Goal: Transaction & Acquisition: Download file/media

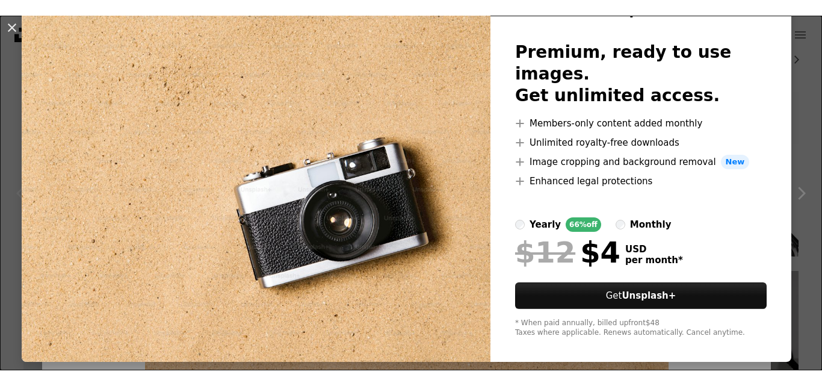
scroll to position [68, 0]
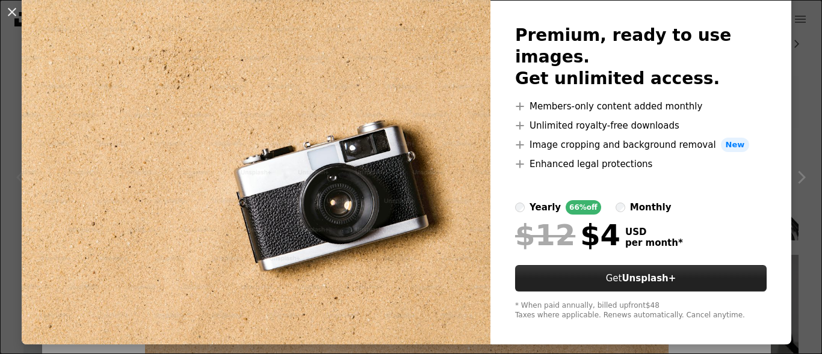
click at [635, 273] on strong "Unsplash+" at bounding box center [648, 278] width 54 height 11
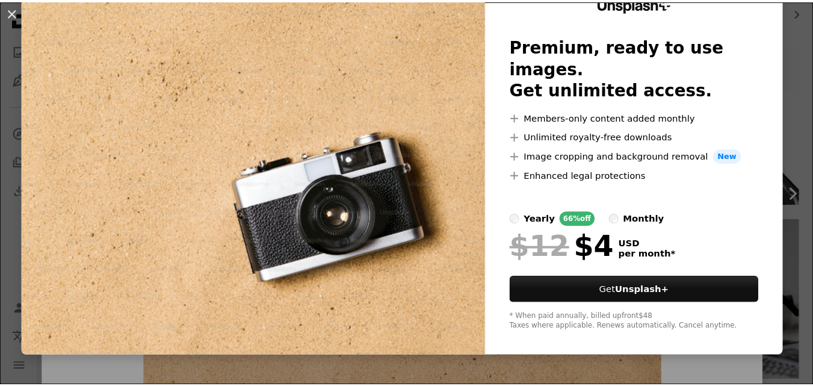
scroll to position [37, 0]
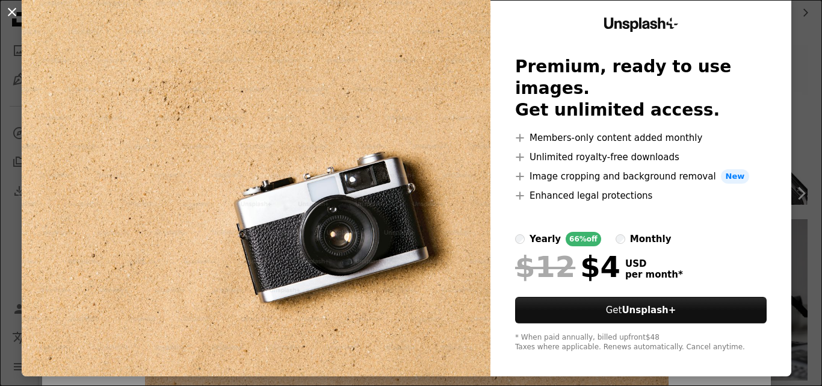
click at [14, 11] on button "An X shape" at bounding box center [12, 12] width 14 height 14
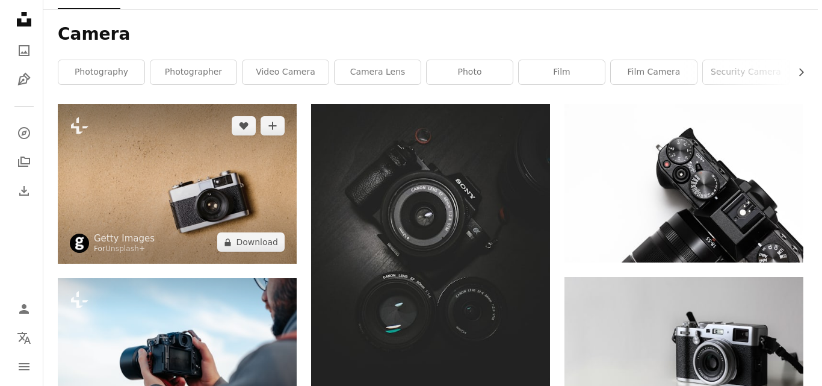
scroll to position [60, 0]
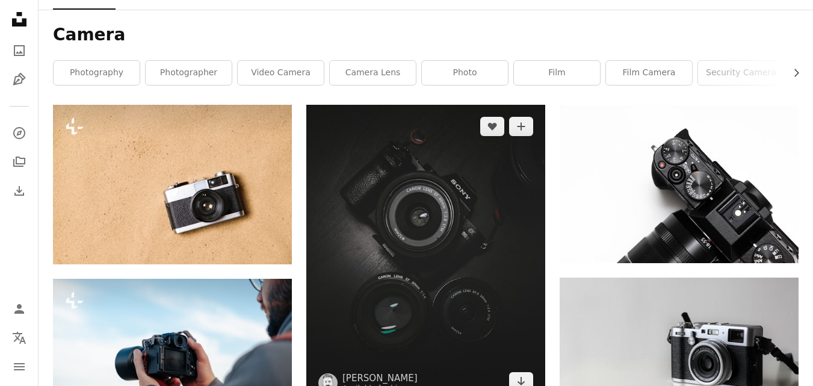
click at [390, 220] on img at bounding box center [425, 254] width 239 height 298
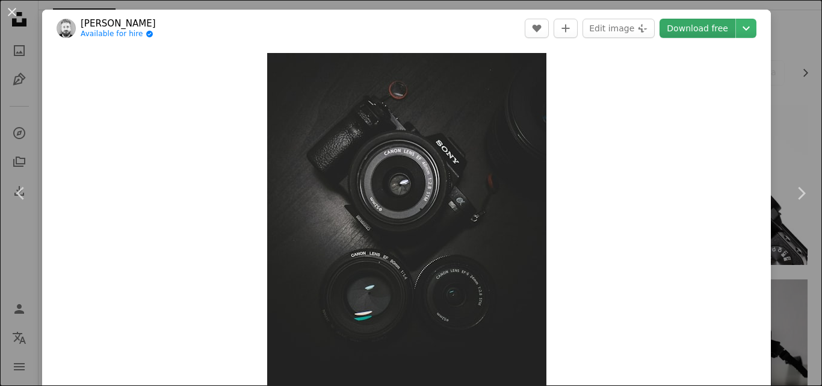
click at [704, 29] on link "Download free" at bounding box center [697, 28] width 76 height 19
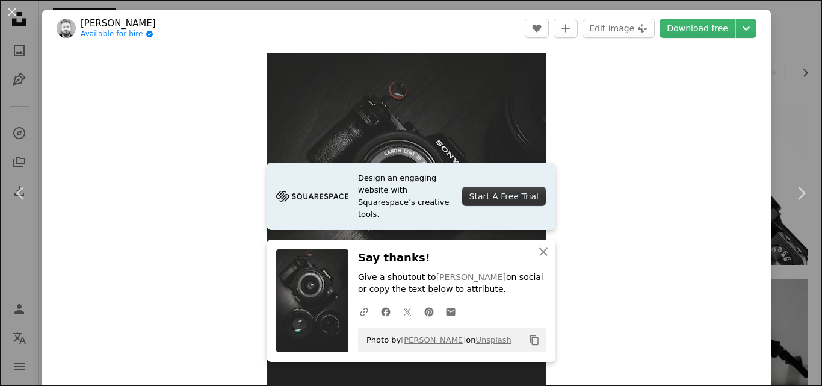
click at [639, 75] on div "Zoom in" at bounding box center [406, 227] width 728 height 361
click at [684, 25] on link "Download free" at bounding box center [697, 28] width 76 height 19
